Goal: Book appointment/travel/reservation

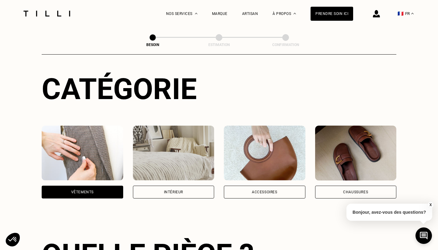
scroll to position [62, 0]
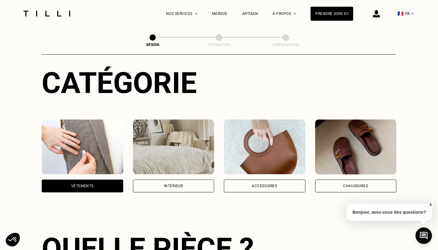
click at [181, 184] on div "Intérieur" at bounding box center [173, 186] width 19 height 4
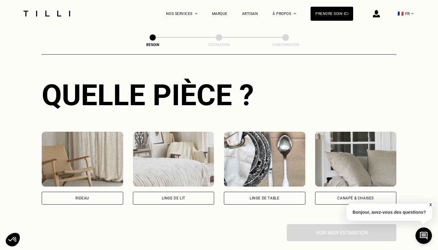
scroll to position [221, 0]
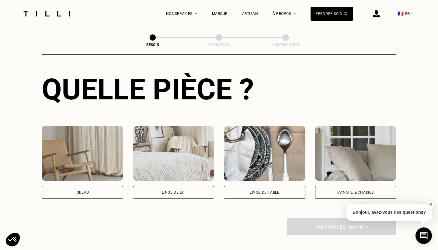
click at [105, 187] on div "Rideau" at bounding box center [83, 192] width 82 height 13
select select "FR"
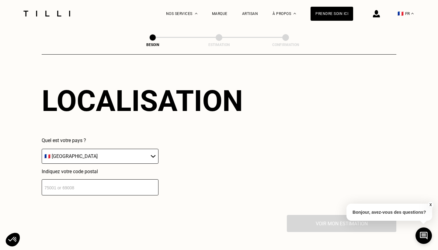
scroll to position [377, 0]
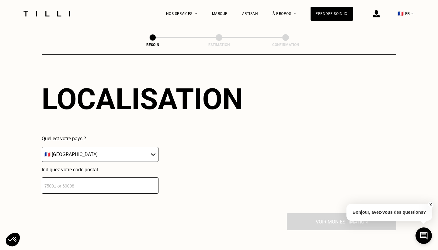
click at [111, 179] on input "number" at bounding box center [100, 185] width 117 height 16
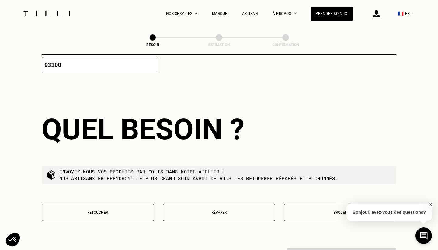
scroll to position [516, 0]
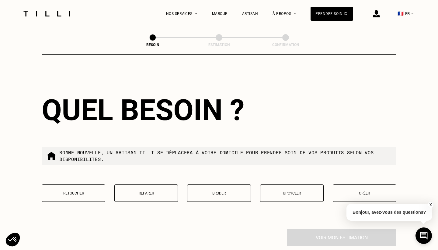
type input "93100"
click at [94, 191] on p "Retoucher" at bounding box center [73, 193] width 57 height 4
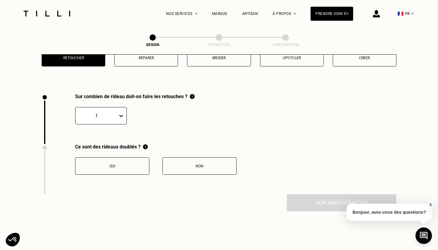
scroll to position [671, 0]
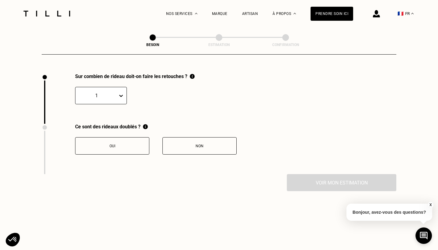
click at [121, 93] on icon at bounding box center [121, 96] width 6 height 6
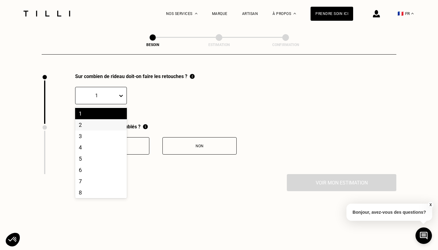
click at [100, 120] on div "2" at bounding box center [101, 124] width 52 height 11
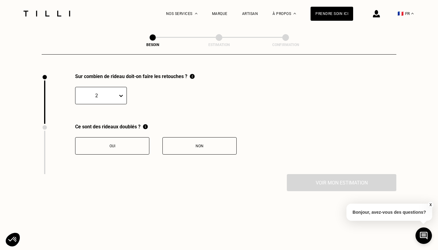
click at [188, 149] on button "Non" at bounding box center [200, 145] width 74 height 17
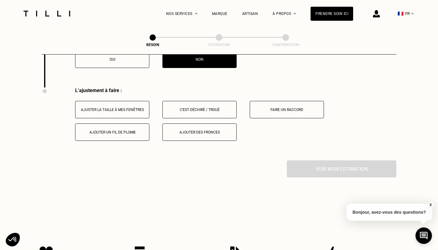
scroll to position [772, 0]
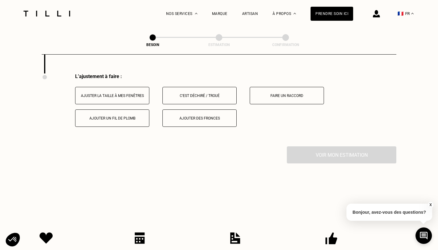
click at [125, 93] on div "Ajuster la taille à mes fenêtres" at bounding box center [113, 95] width 68 height 4
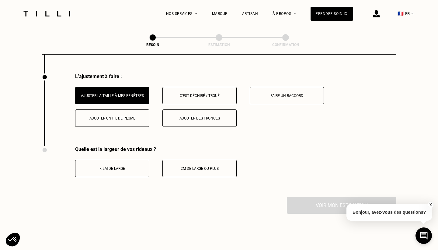
click at [193, 166] on button "2m de large ou plus" at bounding box center [200, 168] width 74 height 17
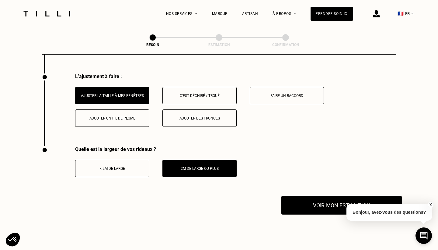
click at [340, 200] on button "Voir mon estimation" at bounding box center [342, 204] width 121 height 19
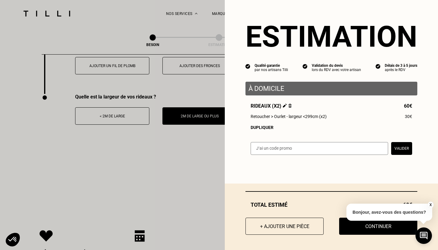
scroll to position [826, 0]
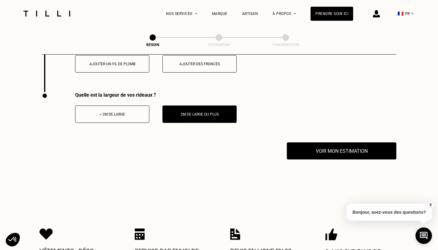
click at [432, 204] on button "X" at bounding box center [431, 204] width 6 height 7
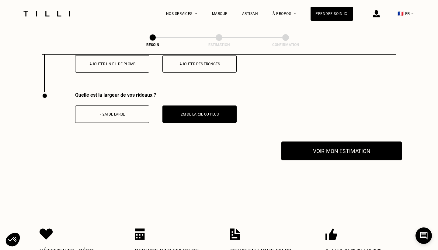
click at [330, 146] on button "Voir mon estimation" at bounding box center [342, 150] width 121 height 19
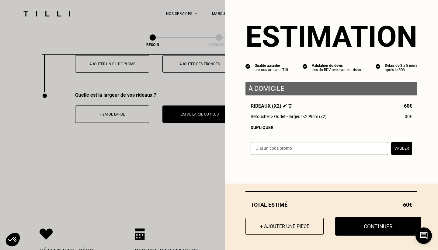
click at [371, 228] on button "Continuer" at bounding box center [378, 225] width 86 height 19
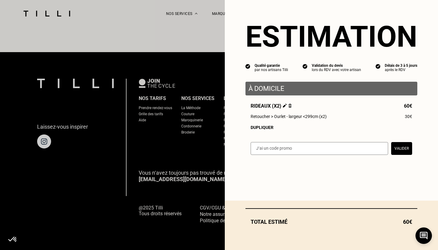
scroll to position [366, 0]
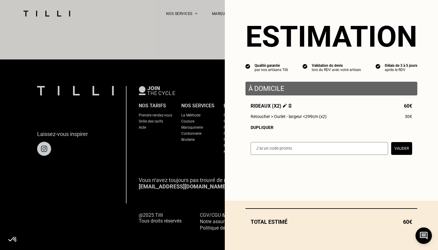
select select "FR"
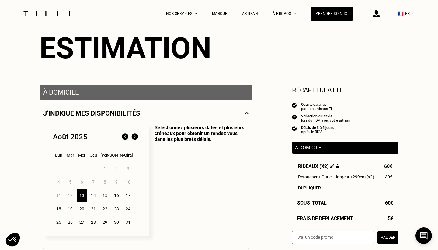
scroll to position [63, 0]
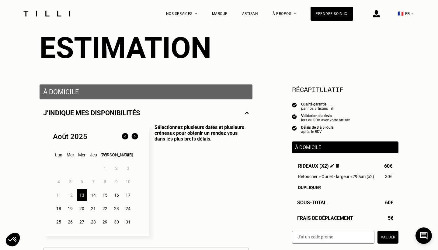
click at [94, 196] on div "14" at bounding box center [93, 195] width 11 height 12
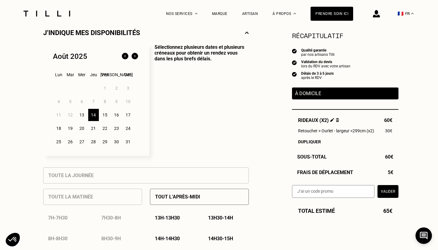
scroll to position [142, 0]
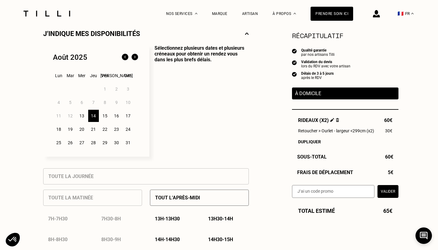
click at [60, 128] on div "18" at bounding box center [59, 129] width 11 height 12
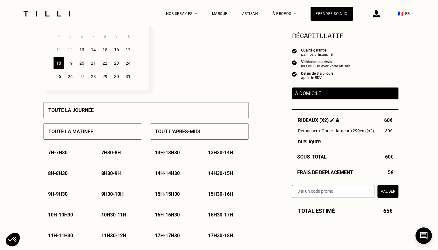
scroll to position [208, 0]
click at [59, 62] on div "18" at bounding box center [59, 63] width 11 height 12
click at [79, 131] on p "Toute la matinée" at bounding box center [70, 132] width 45 height 6
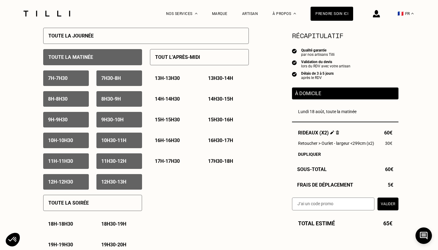
scroll to position [285, 0]
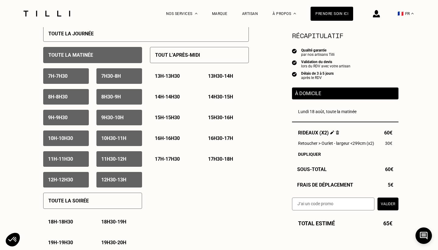
click at [116, 179] on p "12h30 - 13h" at bounding box center [113, 180] width 25 height 6
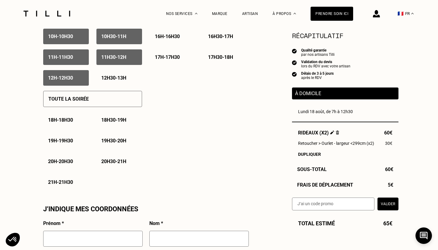
scroll to position [391, 0]
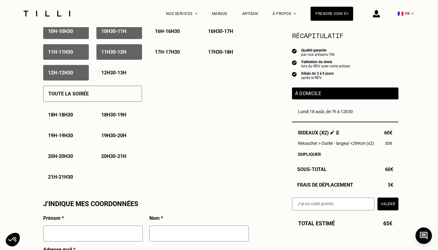
click at [65, 116] on p "18h - 18h30" at bounding box center [60, 115] width 25 height 6
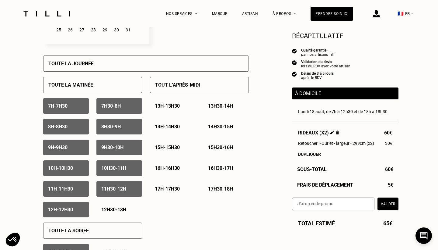
scroll to position [263, 0]
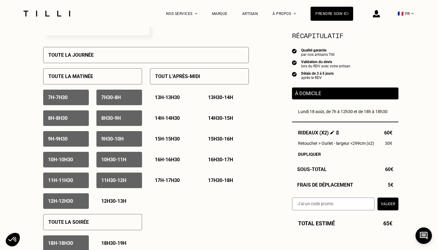
click at [189, 77] on p "Tout l’après-midi" at bounding box center [177, 76] width 45 height 6
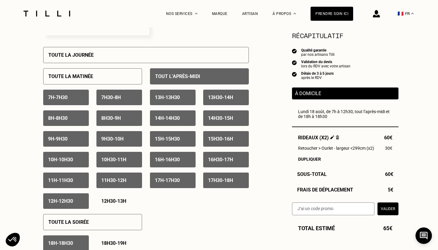
click at [189, 77] on p "Tout l’après-midi" at bounding box center [177, 76] width 45 height 6
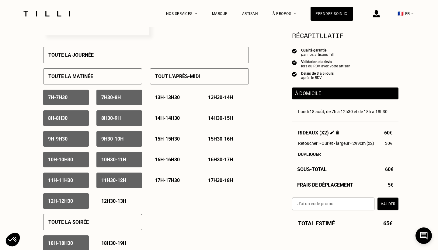
click at [126, 76] on div "Toute la matinée" at bounding box center [92, 76] width 99 height 16
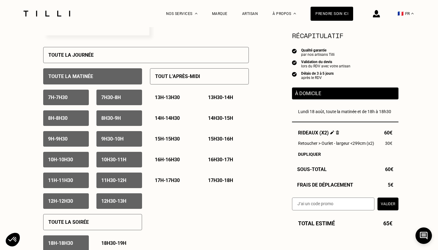
click at [126, 76] on div "Toute la matinée" at bounding box center [92, 76] width 99 height 16
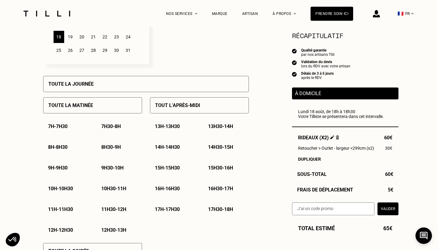
scroll to position [237, 0]
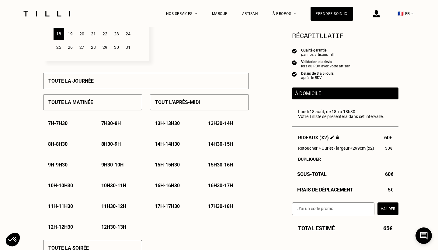
click at [167, 165] on p "15h - 15h30" at bounding box center [167, 165] width 25 height 6
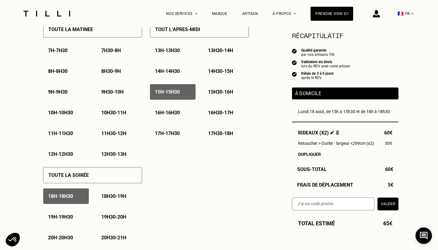
scroll to position [338, 0]
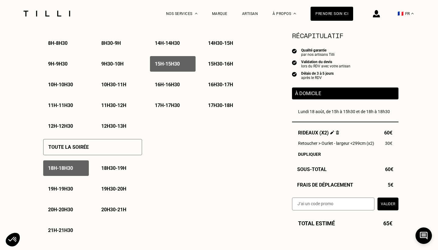
click at [73, 167] on p "18h - 18h30" at bounding box center [60, 168] width 25 height 6
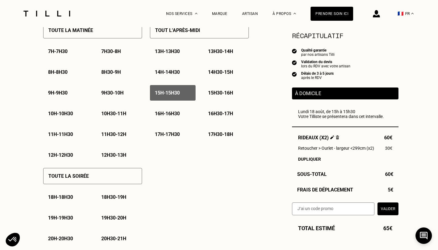
scroll to position [308, 0]
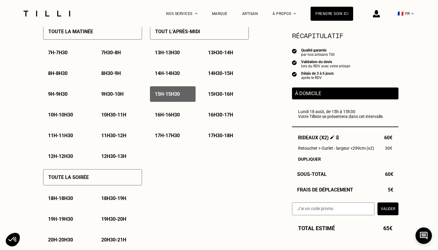
click at [230, 94] on p "15h30 - 16h" at bounding box center [220, 94] width 25 height 6
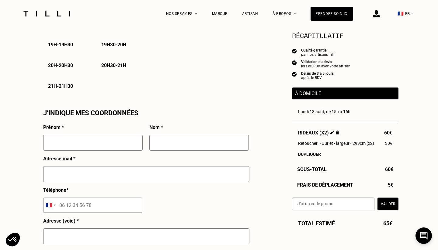
scroll to position [509, 0]
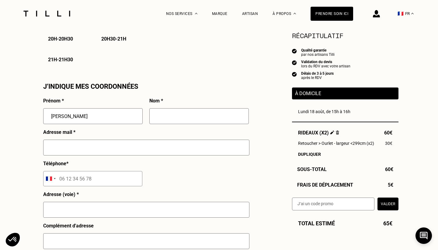
type input "[PERSON_NAME]"
type input "ANIECOLE"
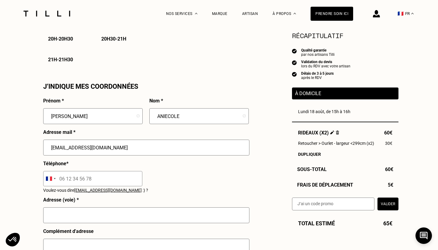
type input "[EMAIL_ADDRESS][DOMAIN_NAME]"
click at [74, 180] on input "tel" at bounding box center [92, 178] width 99 height 15
type input "07 89 56 70 28"
type input "[STREET_ADDRESS][PERSON_NAME]"
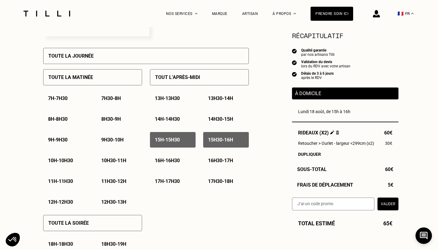
scroll to position [131, 0]
